Goal: Use online tool/utility: Utilize a website feature to perform a specific function

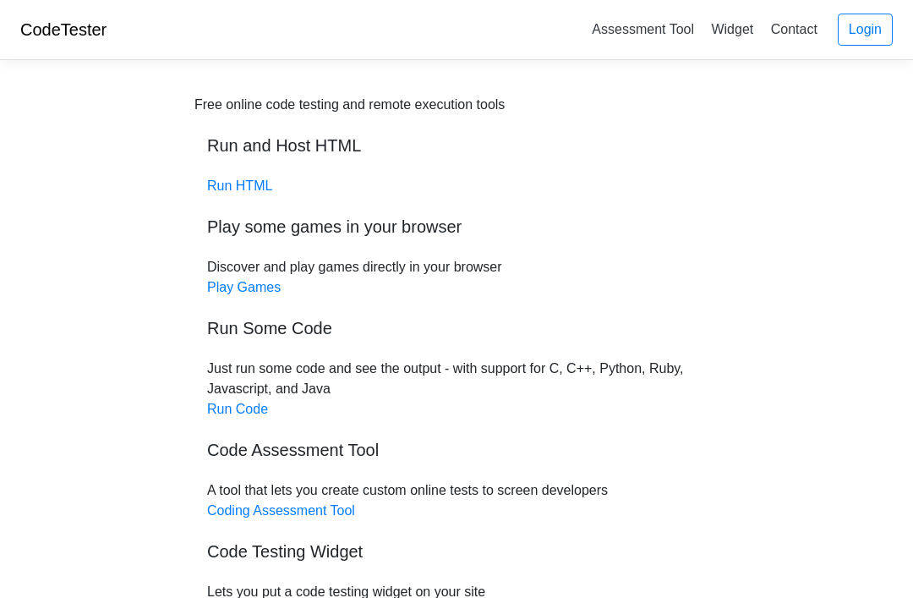
click at [247, 188] on link "Run HTML" at bounding box center [239, 185] width 65 height 14
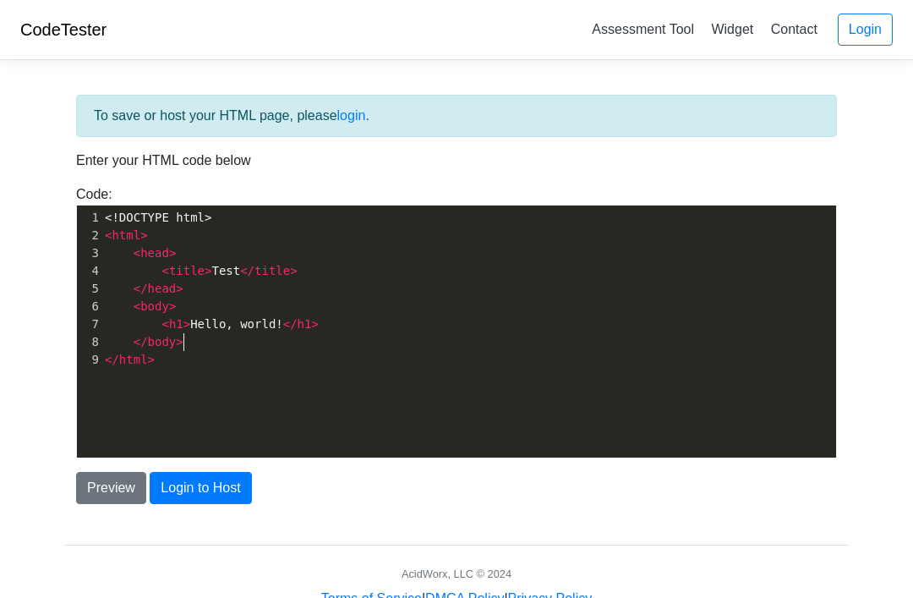
scroll to position [2, 0]
click at [77, 177] on div "To save or host your HTML page, please login . Enter your HTML code below Code:…" at bounding box center [456, 299] width 786 height 409
click at [157, 194] on div "Code: <!DOCTYPE html> <html> <head> <title>Test</title> </head> <body> <h1>Hell…" at bounding box center [456, 321] width 786 height 274
type textarea "<!DOCTYPE html>"
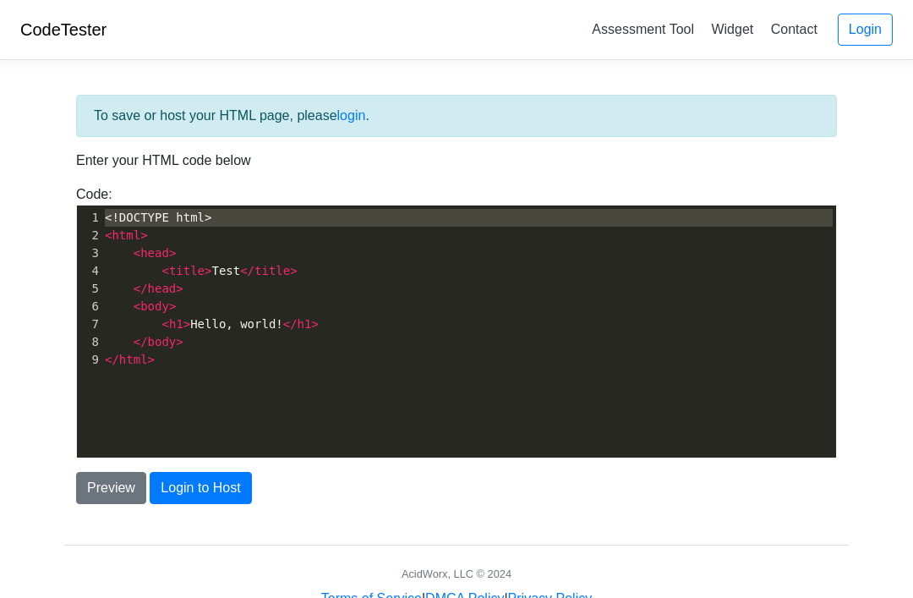
type textarea "OCTYPE"
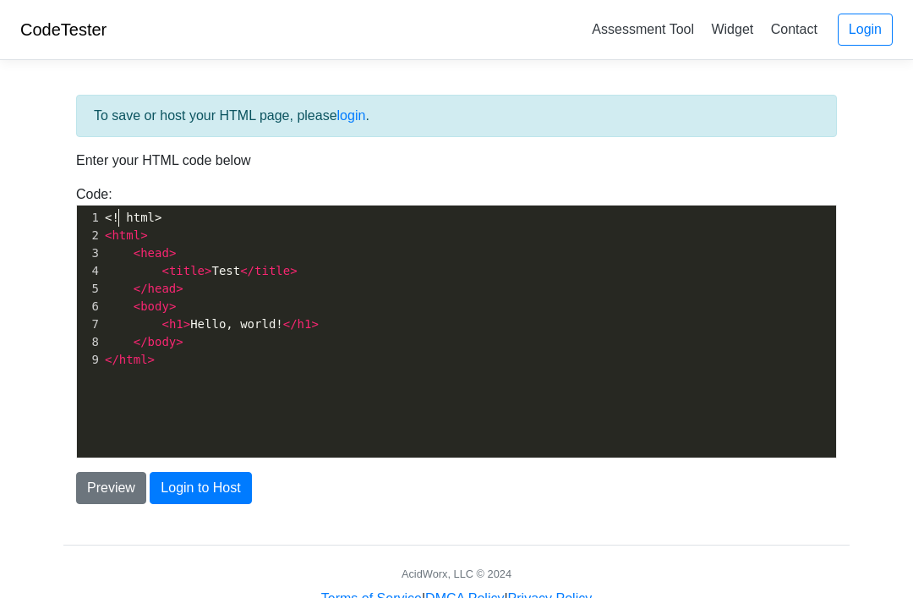
type textarea "<! html>"
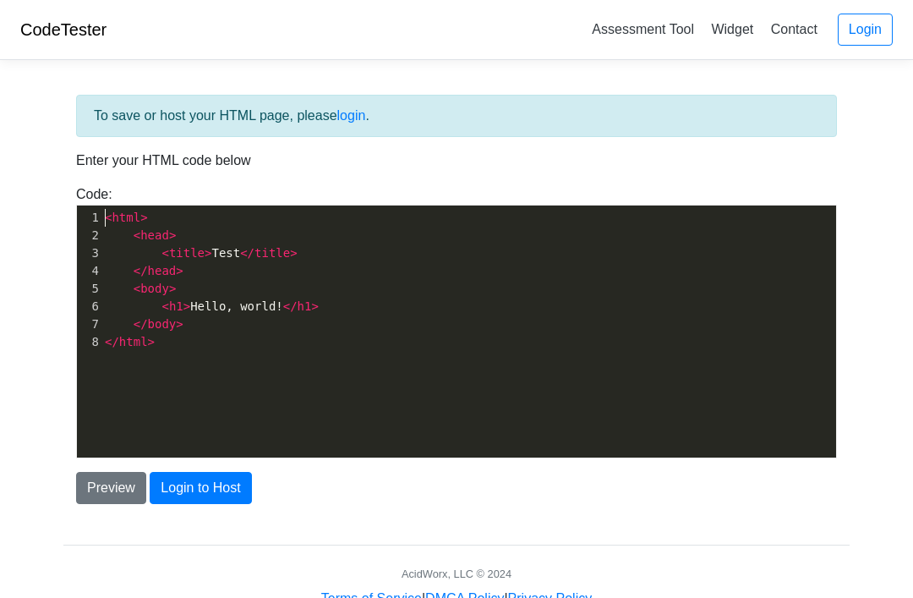
type textarea "<html>"
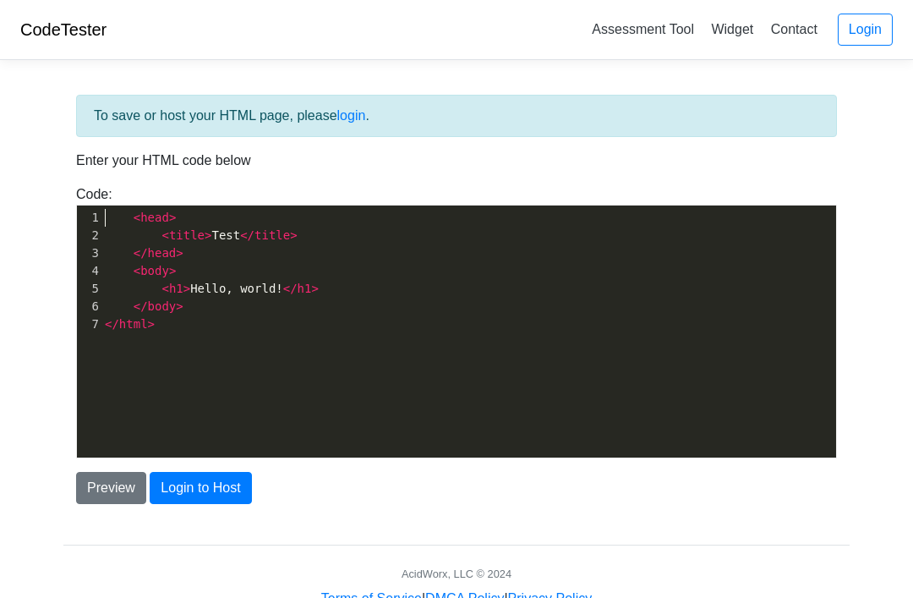
type textarea "<head>"
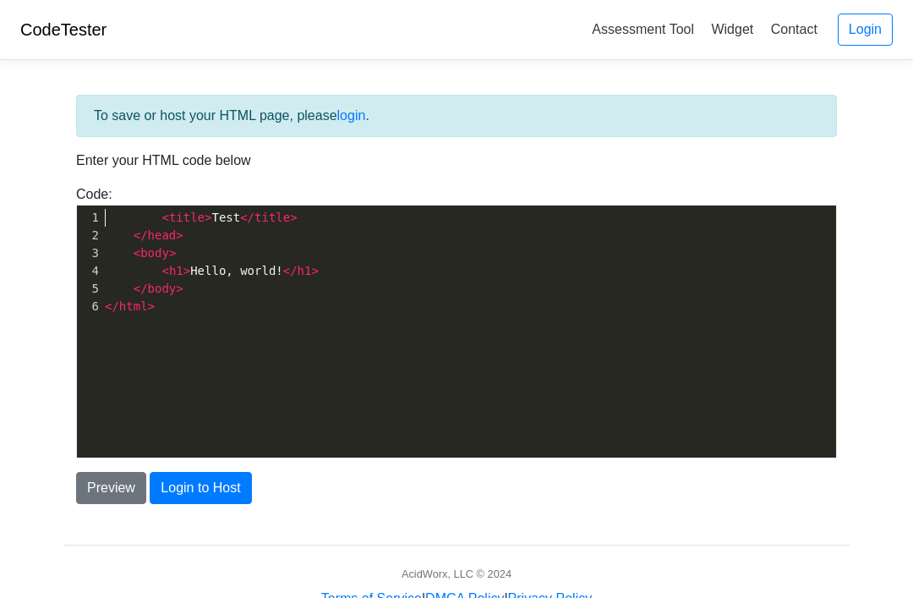
type textarea "<title>Test</title>"
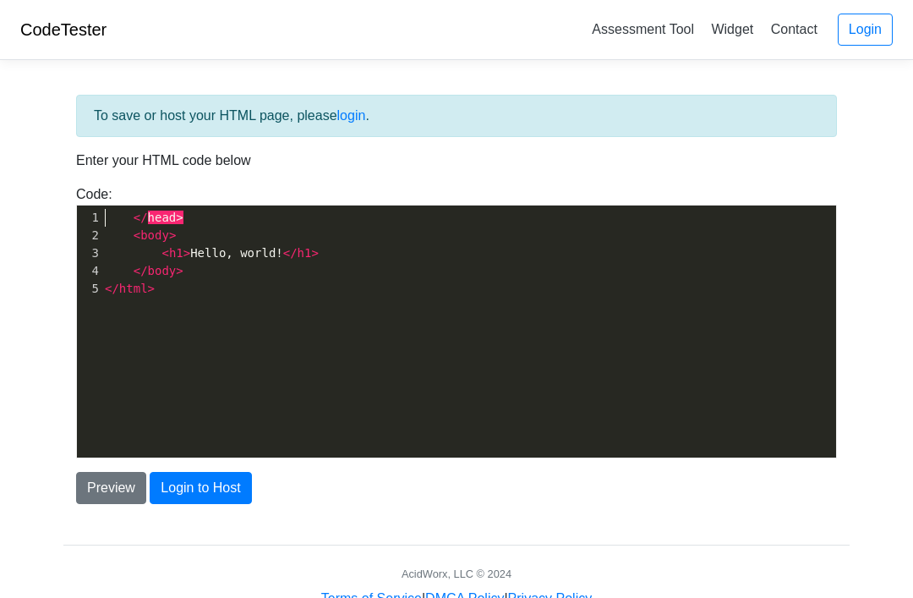
type textarea "</head>"
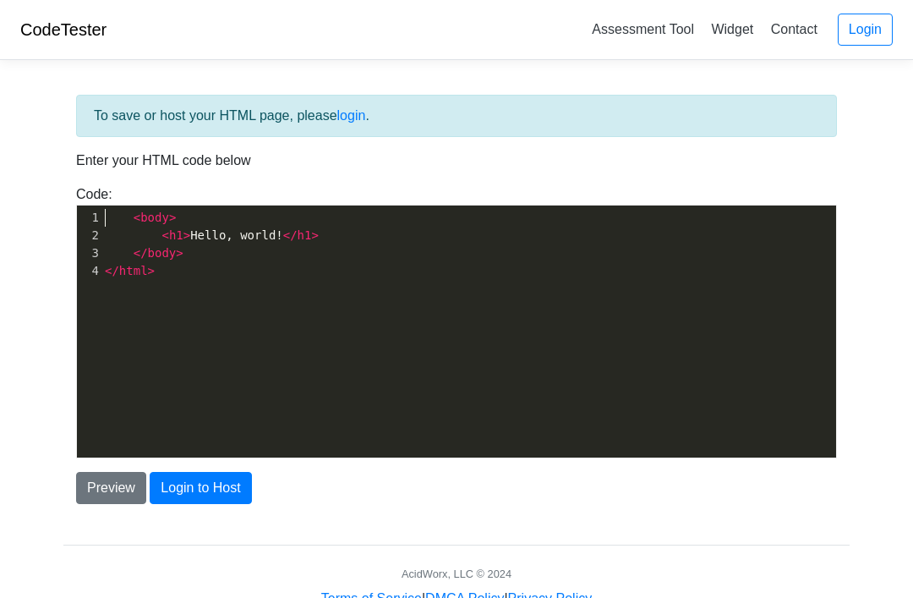
type textarea "<body>"
type textarea "<h1>Hello, world!</h1>"
type textarea "</body>"
type textarea "</html>"
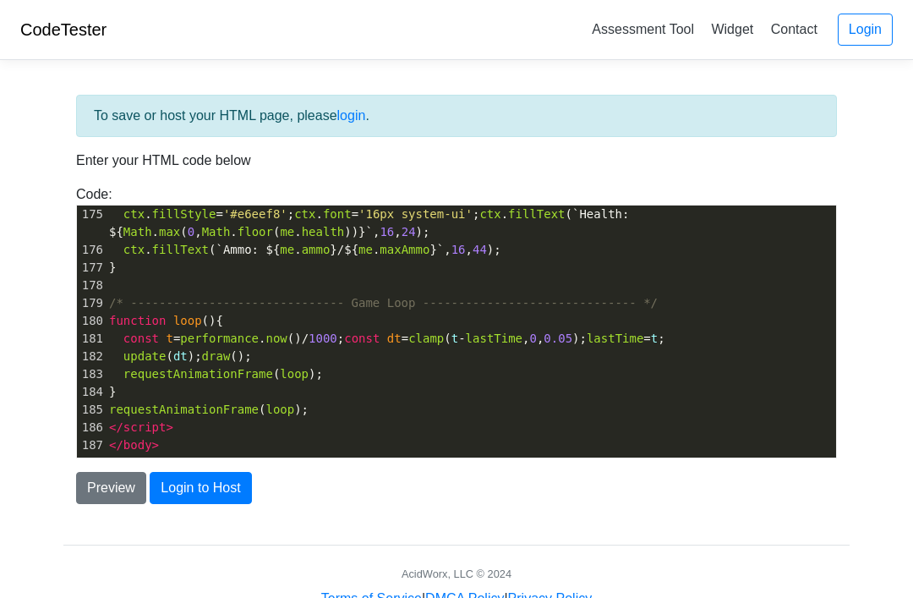
click at [102, 495] on button "Preview" at bounding box center [111, 488] width 70 height 32
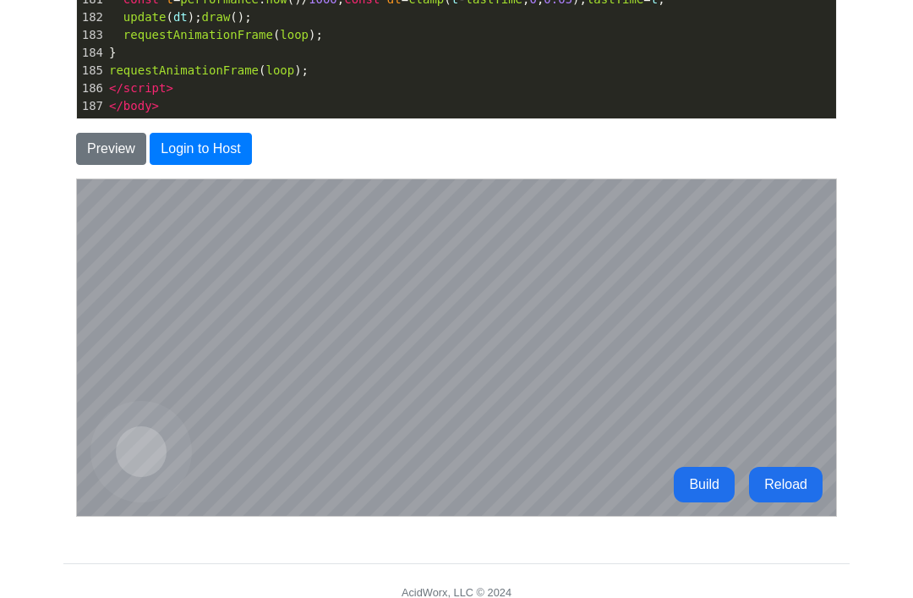
scroll to position [354, 0]
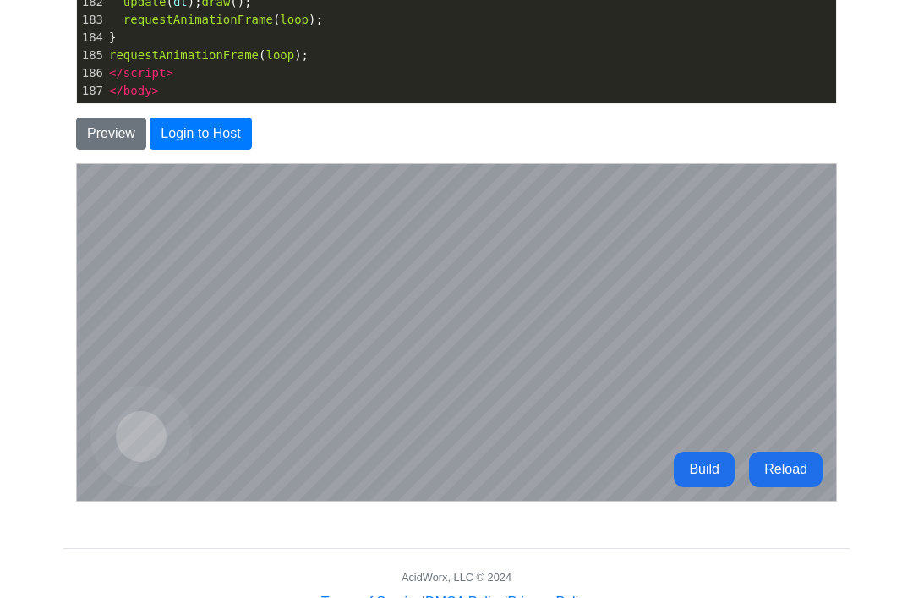
click at [710, 465] on button "Build" at bounding box center [703, 467] width 61 height 35
click at [708, 469] on button "Build" at bounding box center [703, 467] width 61 height 35
click at [710, 472] on button "Build" at bounding box center [703, 467] width 61 height 35
click at [714, 468] on button "Build" at bounding box center [703, 467] width 61 height 35
click at [715, 471] on button "Build" at bounding box center [703, 467] width 61 height 35
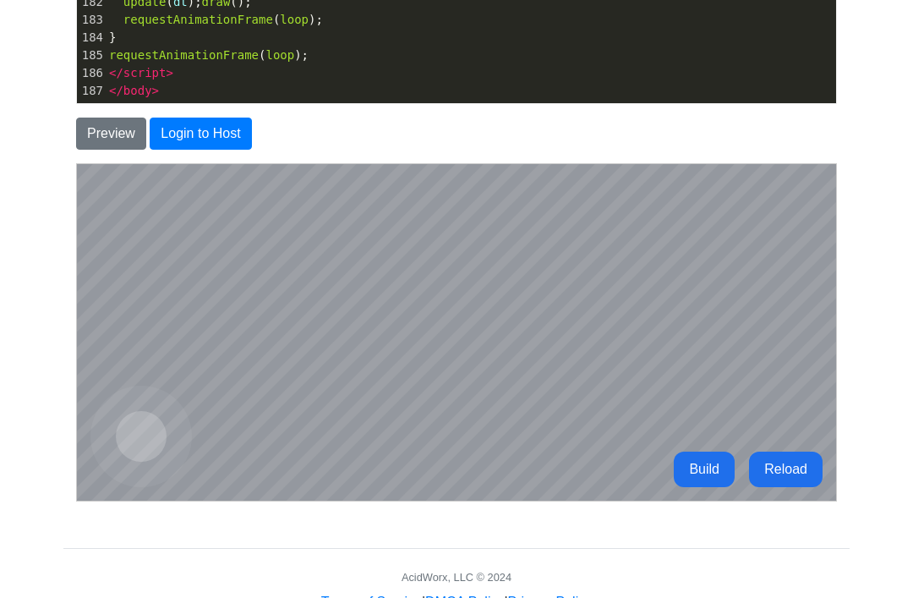
click at [714, 467] on button "Build" at bounding box center [703, 467] width 61 height 35
click at [788, 477] on button "Reload" at bounding box center [785, 467] width 74 height 35
click at [793, 475] on button "Reload" at bounding box center [785, 467] width 74 height 35
click at [798, 475] on button "Reload" at bounding box center [785, 467] width 74 height 35
click at [798, 470] on button "Reload" at bounding box center [785, 467] width 74 height 35
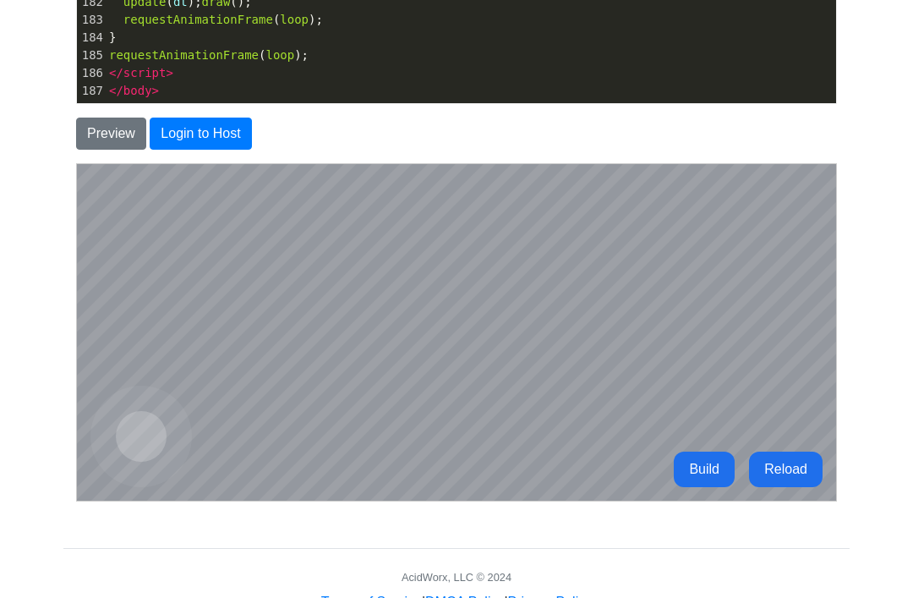
click at [801, 471] on button "Reload" at bounding box center [785, 467] width 74 height 35
click at [801, 470] on button "Reload" at bounding box center [785, 467] width 74 height 35
click at [800, 467] on button "Reload" at bounding box center [785, 467] width 74 height 35
click at [801, 467] on button "Reload" at bounding box center [785, 467] width 74 height 35
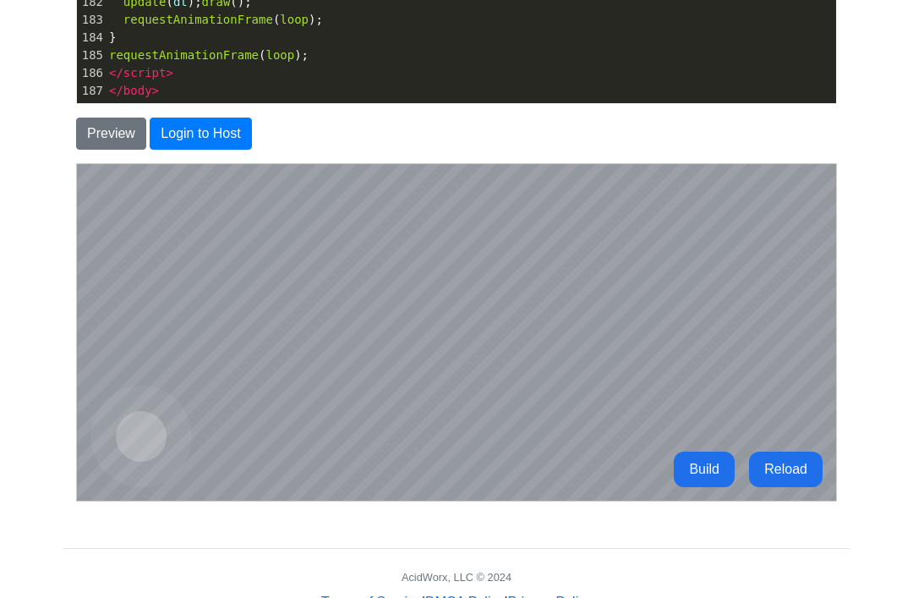
click at [800, 468] on button "Reload" at bounding box center [785, 467] width 74 height 35
click at [801, 468] on button "Reload" at bounding box center [785, 467] width 74 height 35
click at [803, 472] on button "Reload" at bounding box center [785, 467] width 74 height 35
click at [808, 483] on button "Reload" at bounding box center [785, 467] width 74 height 35
click at [811, 478] on button "Reload" at bounding box center [785, 467] width 74 height 35
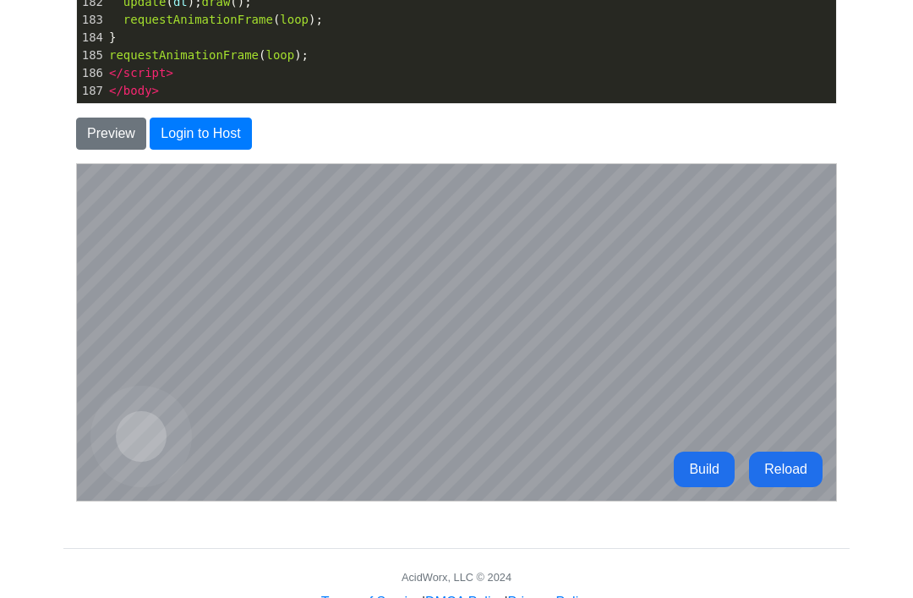
click at [809, 470] on button "Reload" at bounding box center [785, 467] width 74 height 35
click at [811, 475] on button "Reload" at bounding box center [785, 467] width 74 height 35
click at [806, 464] on button "Reload" at bounding box center [785, 467] width 74 height 35
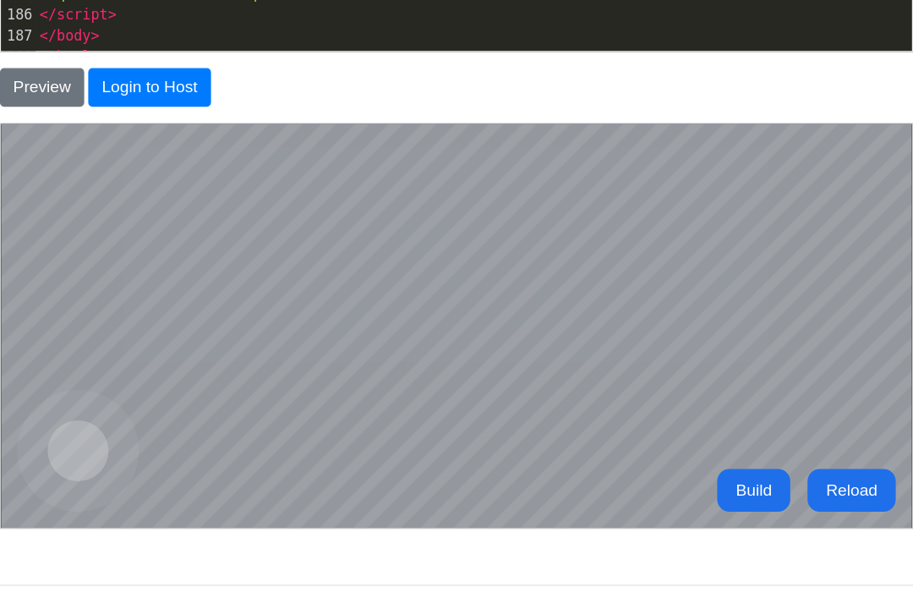
click at [703, 410] on button "Reload" at bounding box center [709, 427] width 74 height 35
click at [696, 422] on button "Reload" at bounding box center [709, 427] width 74 height 35
click at [707, 418] on button "Reload" at bounding box center [709, 427] width 74 height 35
click at [697, 424] on button "Reload" at bounding box center [709, 427] width 74 height 35
click at [698, 441] on button "Reload" at bounding box center [709, 427] width 74 height 35
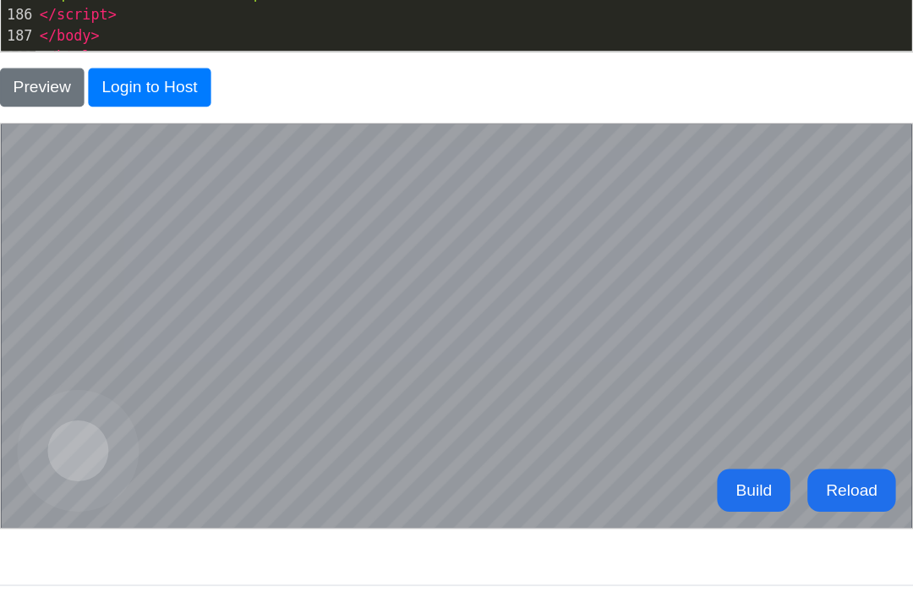
click at [698, 432] on button "Reload" at bounding box center [709, 427] width 74 height 35
click at [708, 439] on button "Reload" at bounding box center [709, 427] width 74 height 35
click at [715, 430] on button "Reload" at bounding box center [709, 427] width 74 height 35
click at [712, 431] on button "Reload" at bounding box center [709, 427] width 74 height 35
click at [714, 429] on button "Reload" at bounding box center [709, 427] width 74 height 35
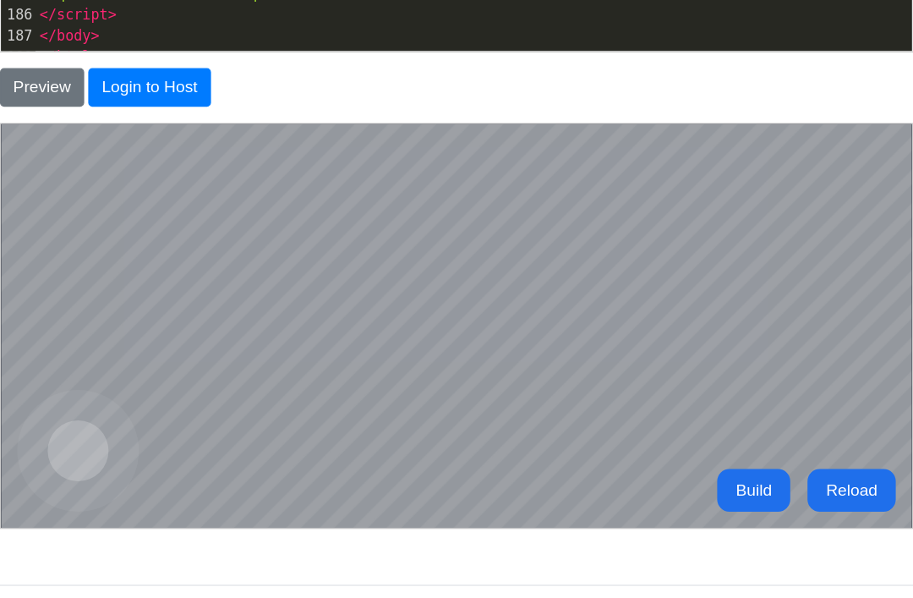
click at [627, 431] on button "Build" at bounding box center [627, 427] width 61 height 35
click at [633, 445] on button "Build" at bounding box center [627, 427] width 61 height 35
click at [625, 416] on button "Build" at bounding box center [627, 427] width 61 height 35
click at [622, 429] on button "Build" at bounding box center [627, 427] width 61 height 35
click at [624, 422] on button "Build" at bounding box center [627, 427] width 61 height 35
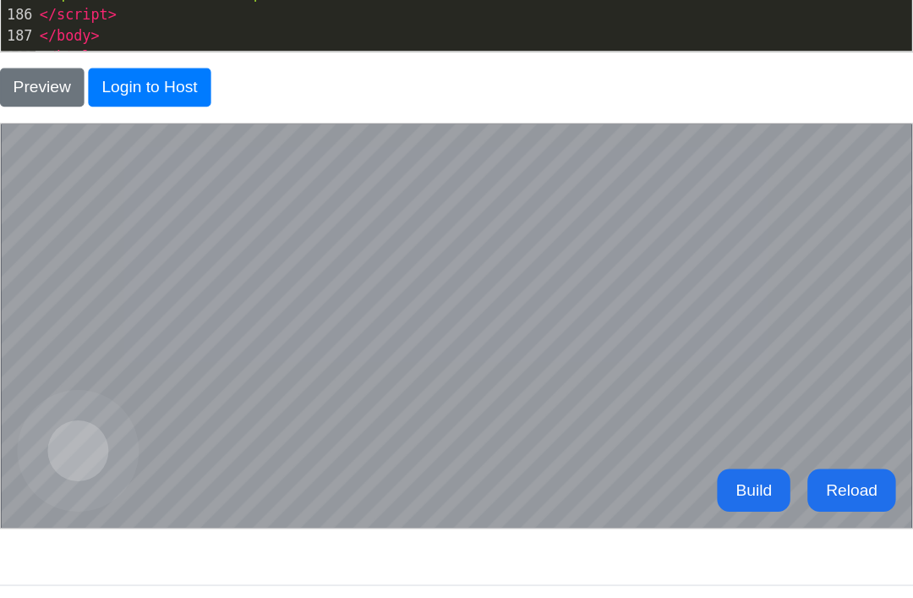
click at [620, 429] on button "Build" at bounding box center [627, 427] width 61 height 35
click at [616, 410] on button "Build" at bounding box center [627, 427] width 61 height 35
click at [614, 427] on button "Build" at bounding box center [627, 427] width 61 height 35
click at [623, 420] on button "Build" at bounding box center [627, 427] width 61 height 35
click at [616, 427] on button "Build" at bounding box center [627, 427] width 61 height 35
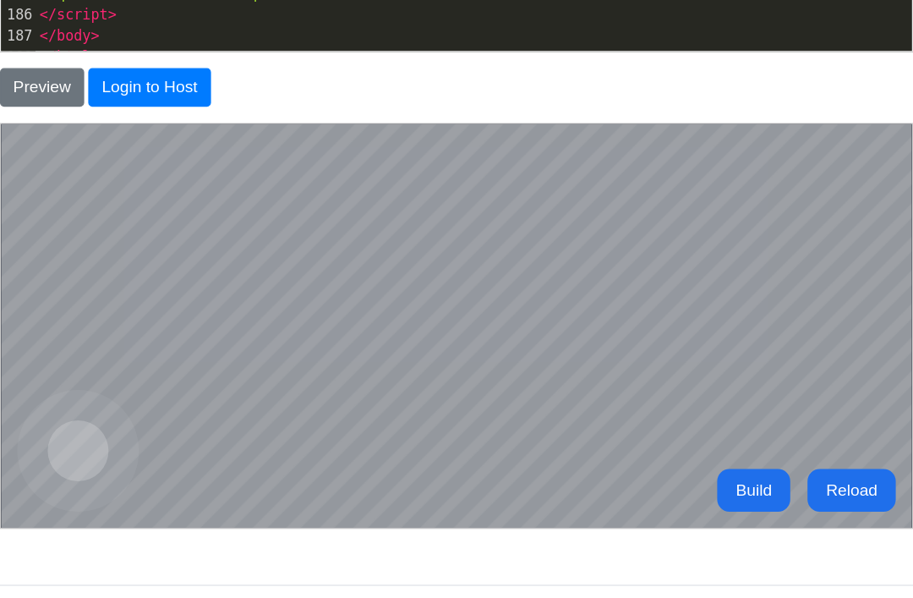
click at [715, 415] on button "Reload" at bounding box center [709, 427] width 74 height 35
click at [707, 427] on button "Reload" at bounding box center [709, 427] width 74 height 35
click at [701, 433] on button "Reload" at bounding box center [709, 427] width 74 height 35
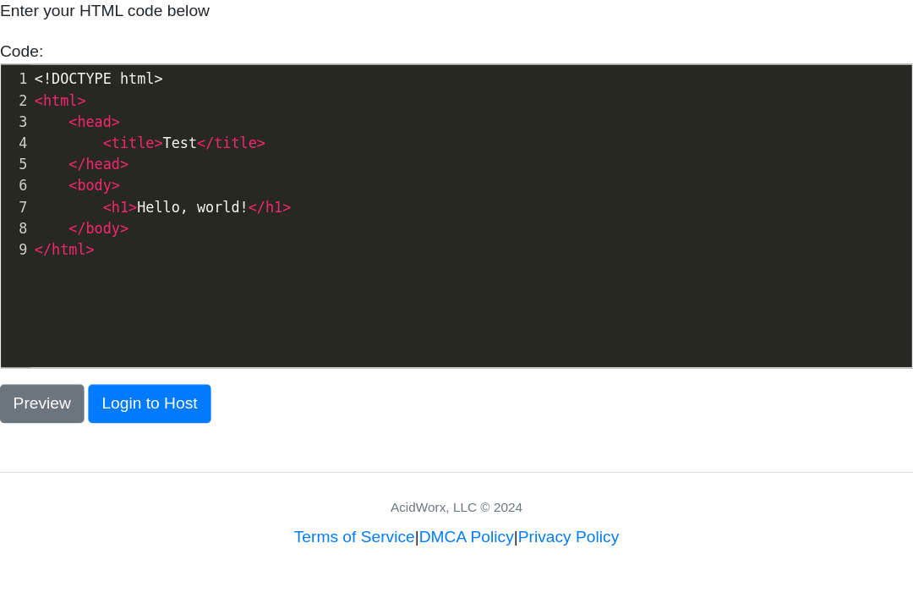
scroll to position [52, 0]
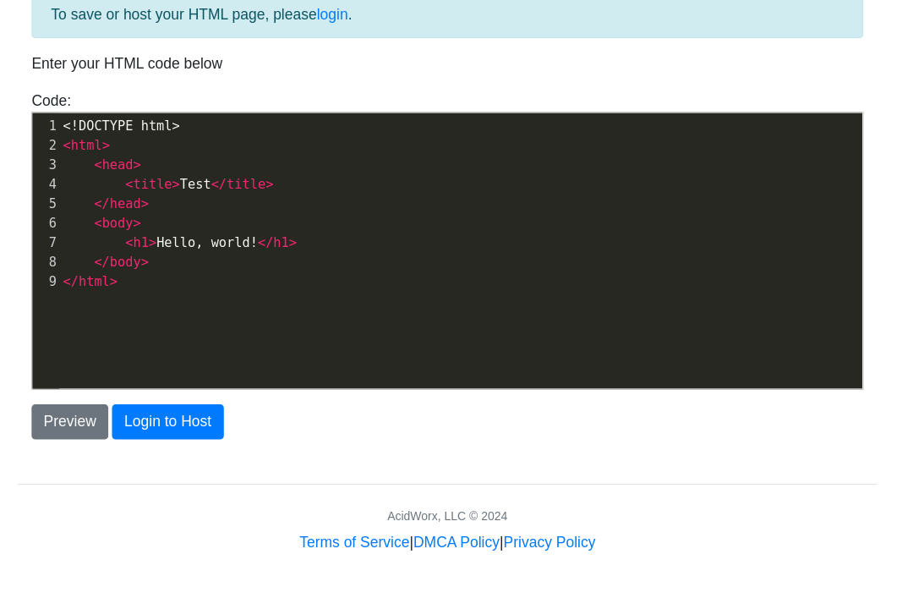
click at [154, 420] on button "Login to Host" at bounding box center [200, 436] width 101 height 32
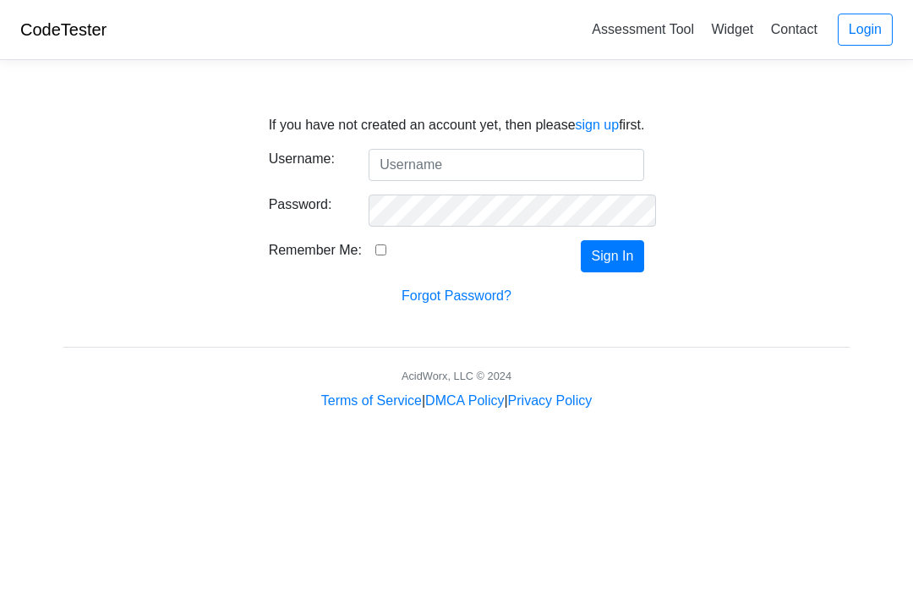
click at [912, 451] on html "CodeTester Assessment Tool Widget Contact Login If you have not created an acco…" at bounding box center [456, 225] width 913 height 451
